Goal: Information Seeking & Learning: Learn about a topic

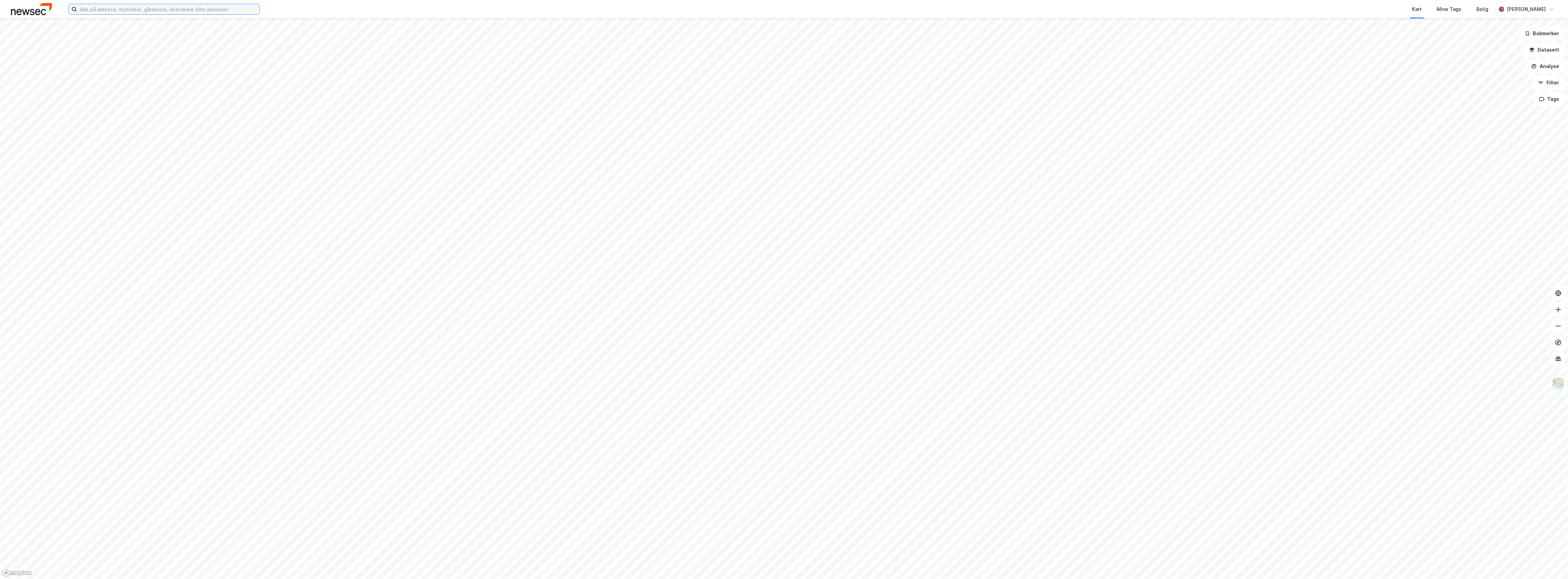
click at [153, 13] on input at bounding box center [168, 9] width 183 height 10
paste input "Fjellveien 73"
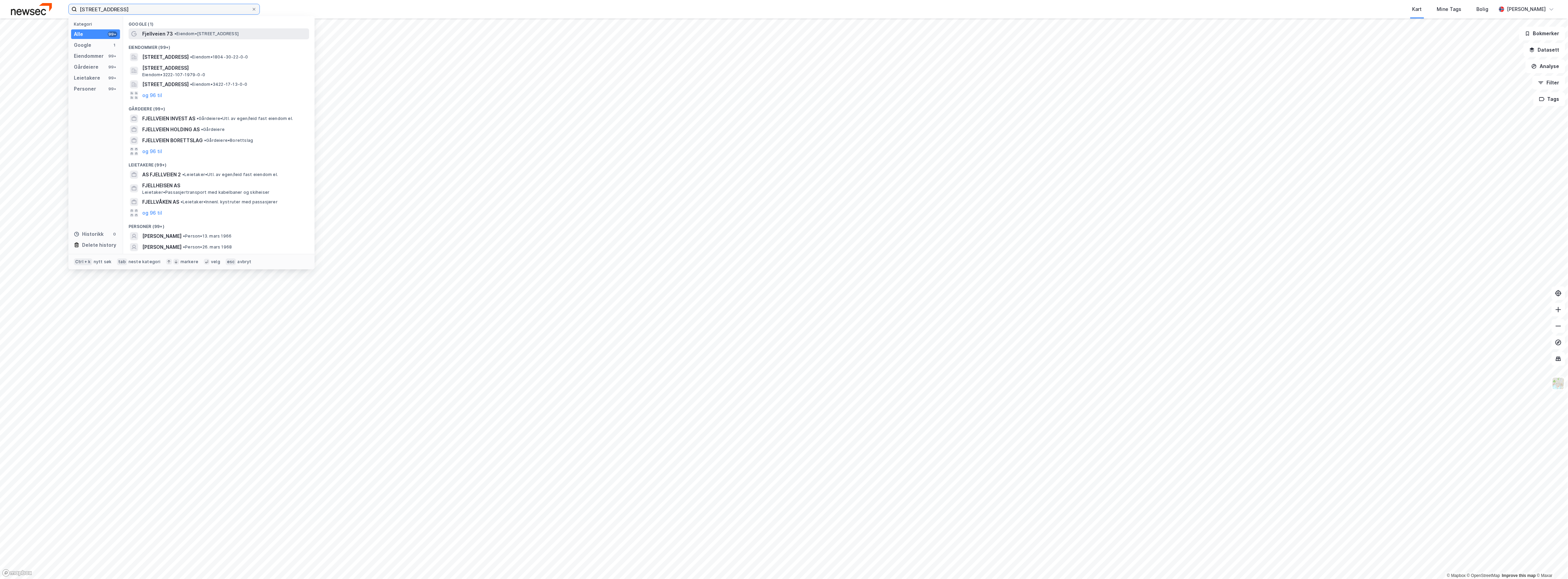
type input "[STREET_ADDRESS]"
click at [185, 35] on span "• Eiendom • [STREET_ADDRESS]" at bounding box center [206, 33] width 65 height 5
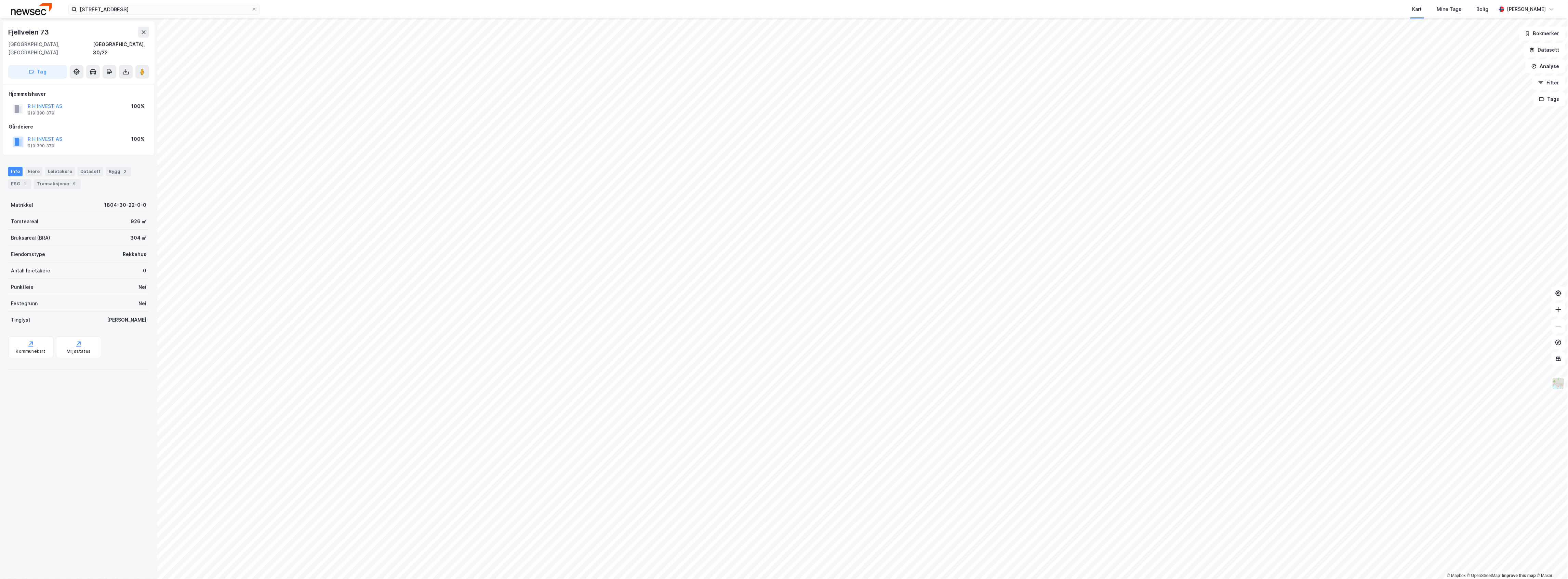
click at [55, 170] on div "Info [PERSON_NAME] Datasett Bygg 2 ESG 1 Transaksjoner 5" at bounding box center [78, 178] width 141 height 22
click at [57, 179] on div "Transaksjoner 5" at bounding box center [57, 184] width 47 height 10
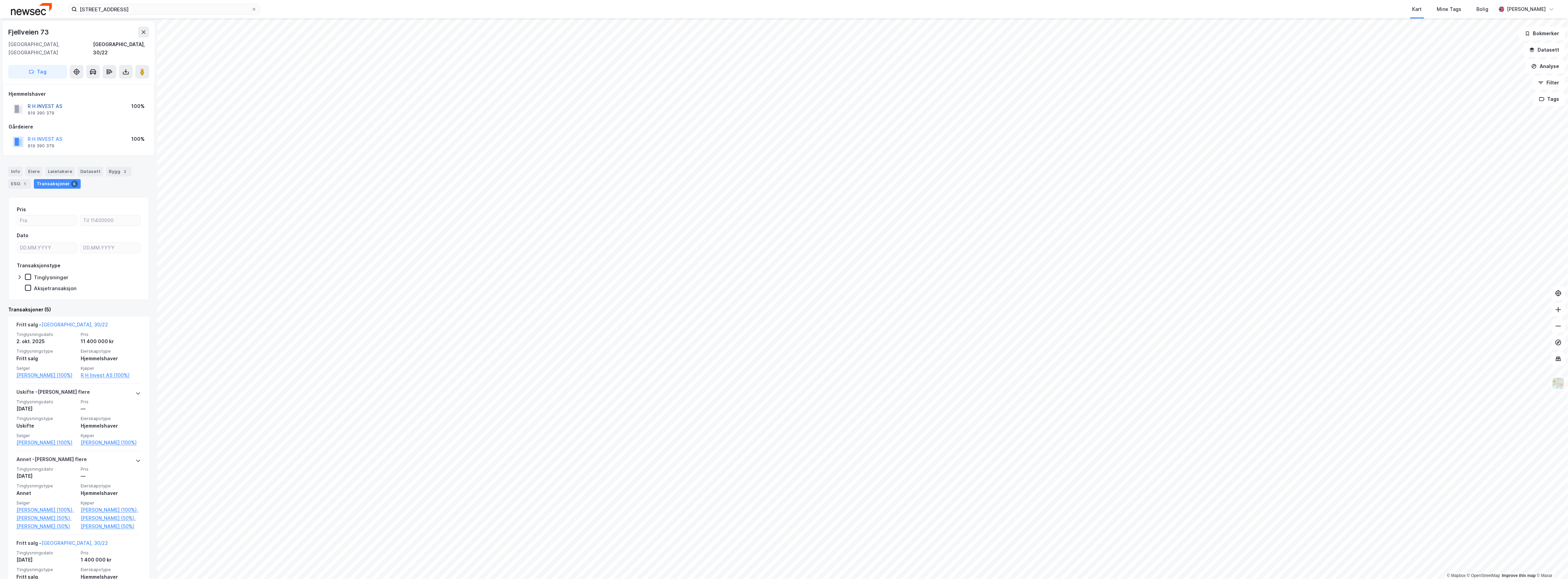
click at [0, 0] on button "R H INVEST AS" at bounding box center [0, 0] width 0 height 0
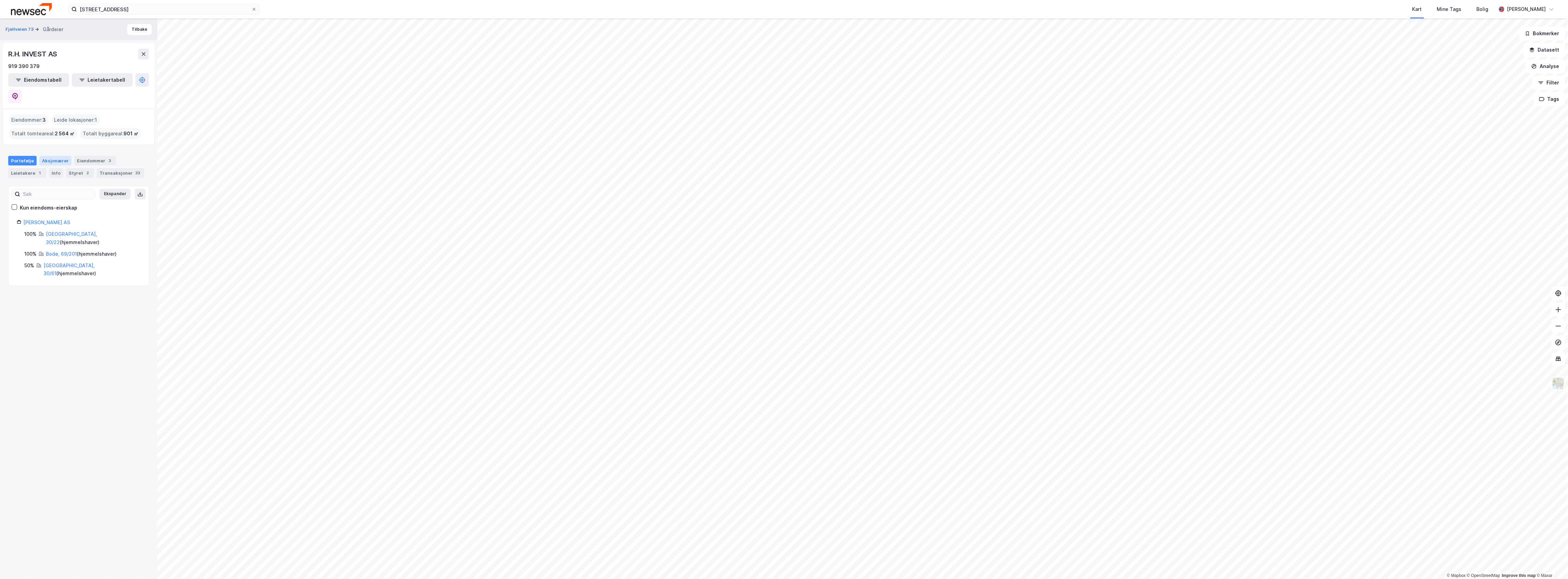
click at [48, 156] on div "Aksjonærer" at bounding box center [55, 161] width 32 height 10
type input "Siste"
click at [29, 156] on div "Portefølje" at bounding box center [22, 161] width 29 height 10
click at [24, 168] on div "Leietakere 1" at bounding box center [27, 173] width 38 height 10
click at [49, 156] on div "Aksjonærer" at bounding box center [55, 161] width 32 height 10
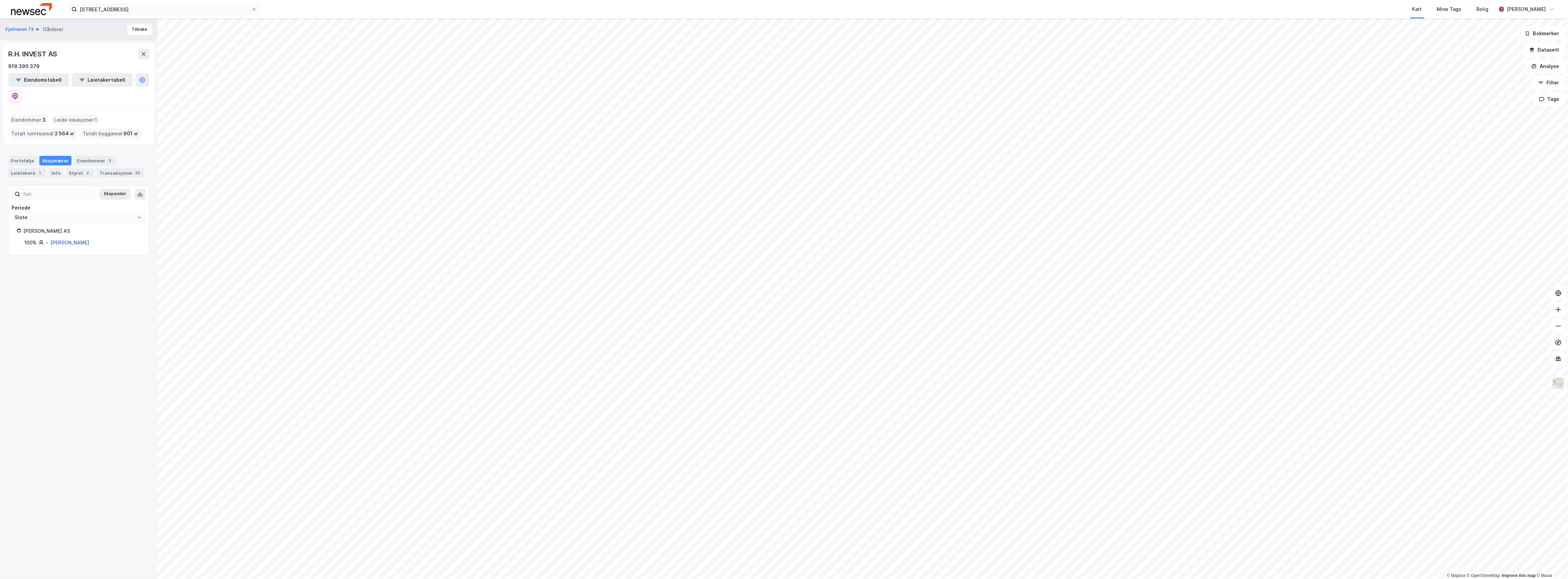
click at [75, 240] on link "[PERSON_NAME]" at bounding box center [70, 243] width 39 height 6
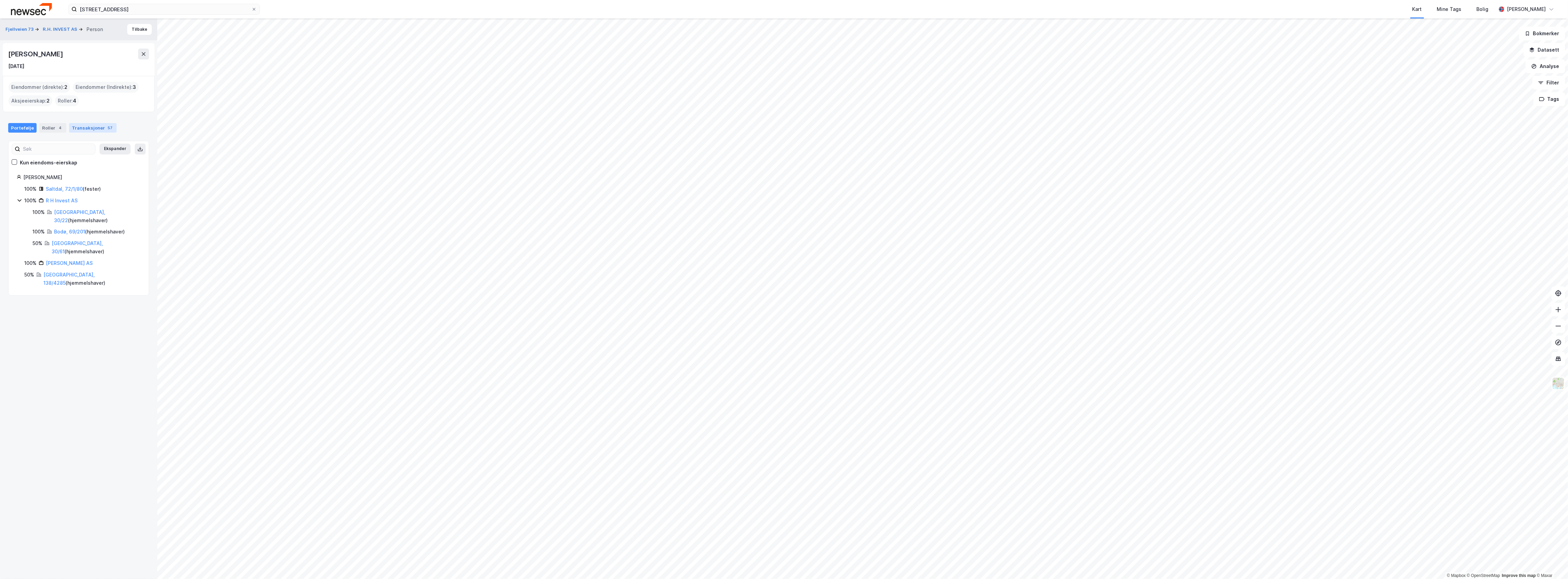
click at [85, 129] on div "Transaksjoner 57" at bounding box center [93, 128] width 47 height 10
